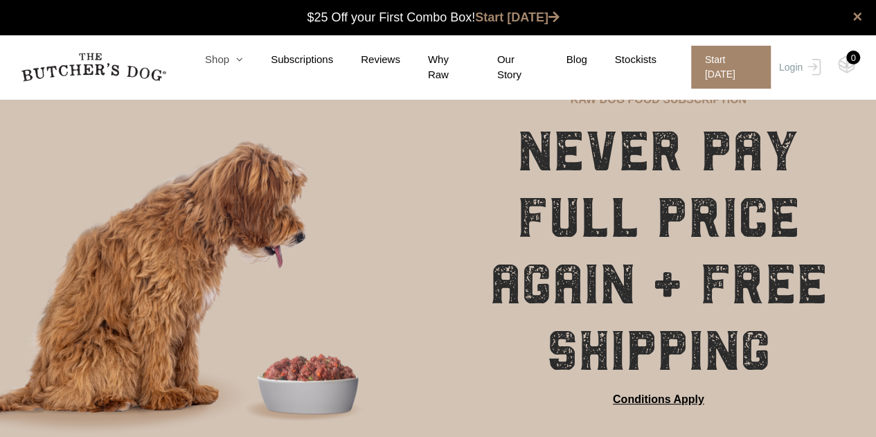
click at [243, 64] on icon at bounding box center [236, 59] width 14 height 10
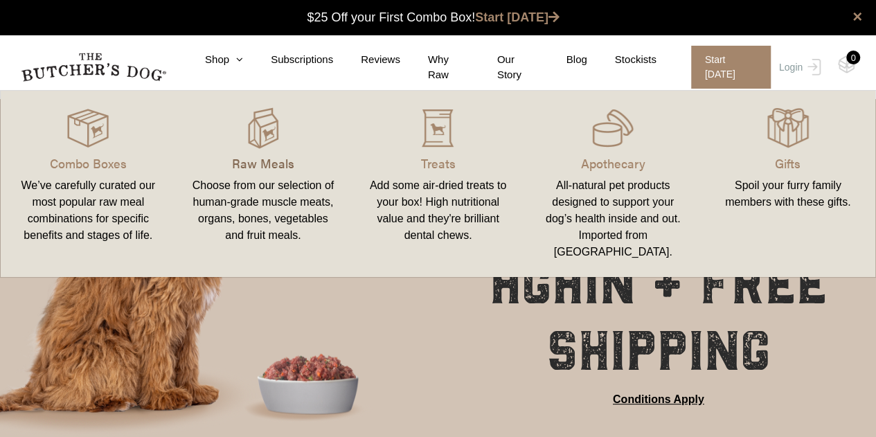
click at [266, 170] on p "Raw Meals" at bounding box center [264, 163] width 142 height 19
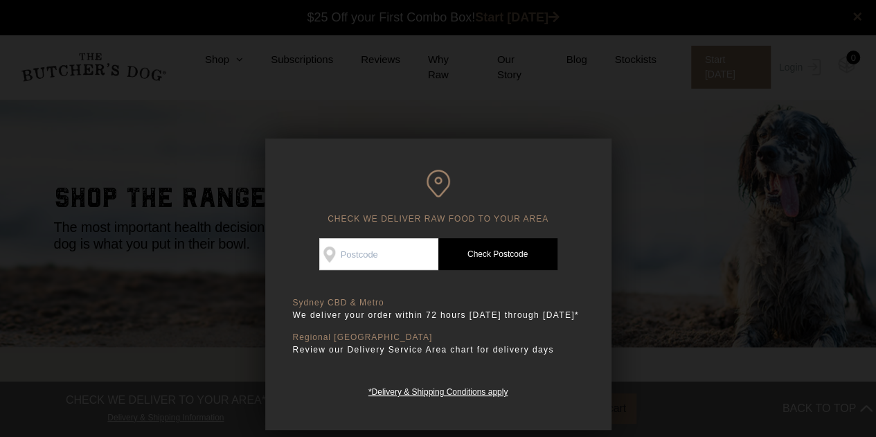
click at [392, 270] on div "Good news! We deliver to your area Check Availability At Check Postcode TREATS …" at bounding box center [438, 318] width 291 height 161
click at [391, 251] on input "Check Availability At" at bounding box center [378, 254] width 119 height 32
type input "5093"
click at [483, 252] on link "Check Postcode" at bounding box center [498, 254] width 119 height 32
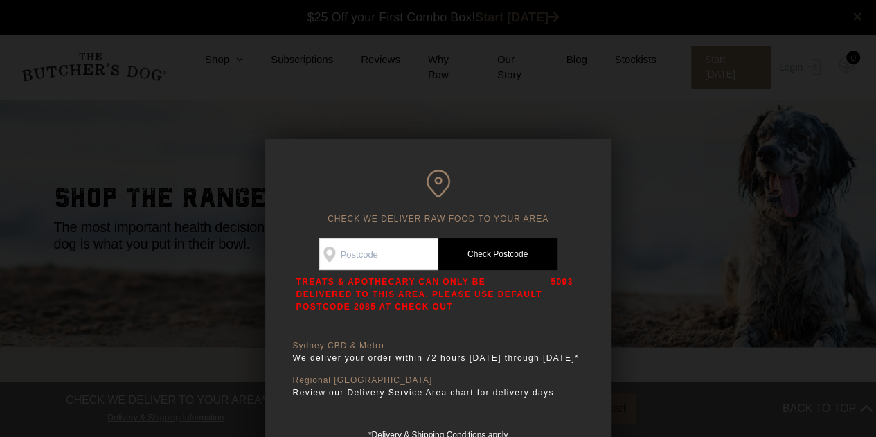
click at [376, 253] on input "Check Availability At" at bounding box center [378, 254] width 119 height 32
